Goal: Book appointment/travel/reservation

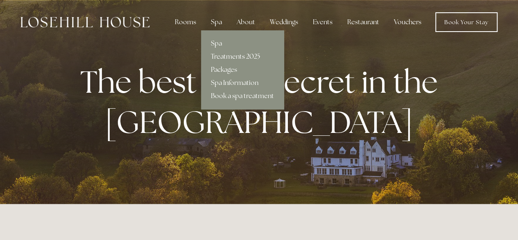
click at [217, 59] on link "Treatments 2025" at bounding box center [242, 56] width 83 height 13
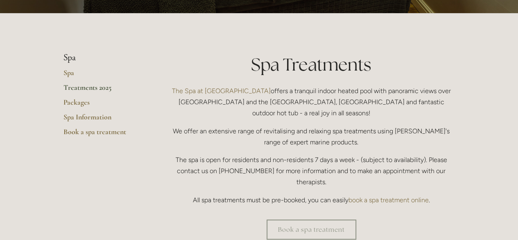
scroll to position [143, 0]
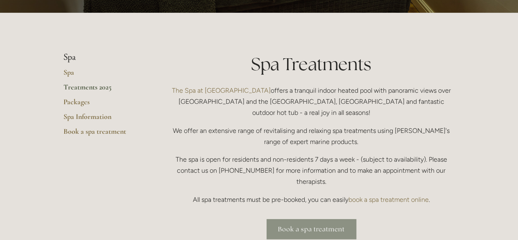
click at [326, 219] on link "Book a spa treatment" at bounding box center [312, 229] width 90 height 20
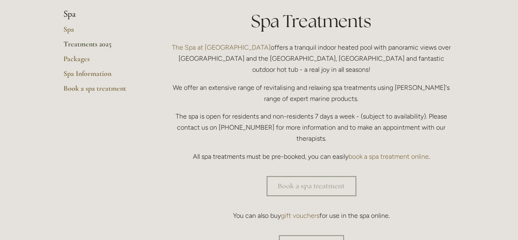
scroll to position [224, 0]
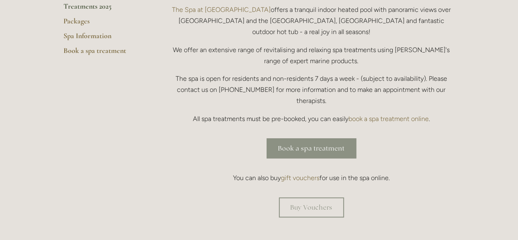
click at [308, 138] on link "Book a spa treatment" at bounding box center [312, 148] width 90 height 20
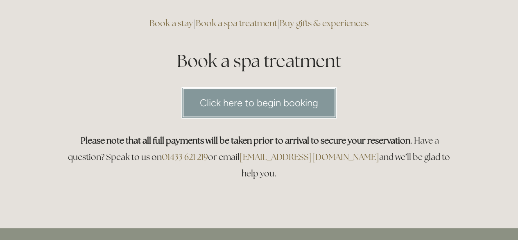
scroll to position [66, 0]
click at [279, 94] on link "Click here to begin booking" at bounding box center [258, 102] width 155 height 32
